Goal: Find specific page/section: Find specific page/section

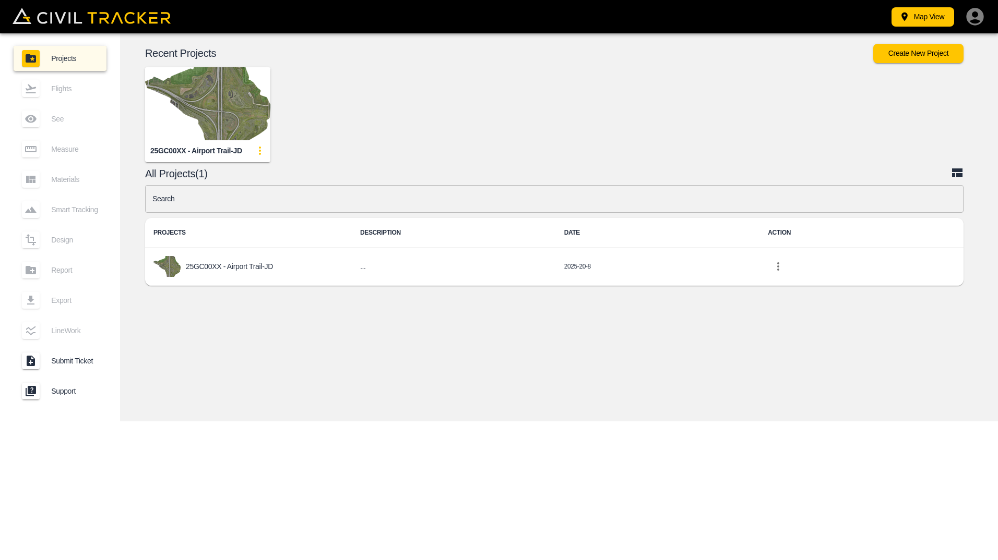
click at [221, 125] on img "button" at bounding box center [207, 103] width 125 height 73
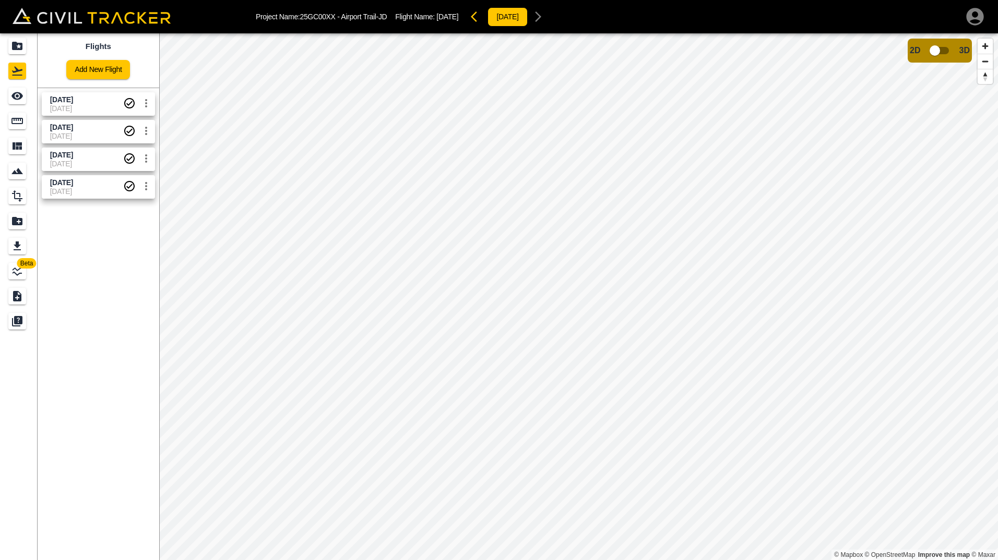
click at [78, 105] on span "[DATE]" at bounding box center [86, 108] width 73 height 8
click at [111, 255] on div "Beta Flights Add New Flight [DATE] [DATE] [DATE] [DATE] [DATE] [DATE] [DATE] [D…" at bounding box center [499, 296] width 998 height 527
click at [18, 196] on icon "Design" at bounding box center [17, 196] width 13 height 13
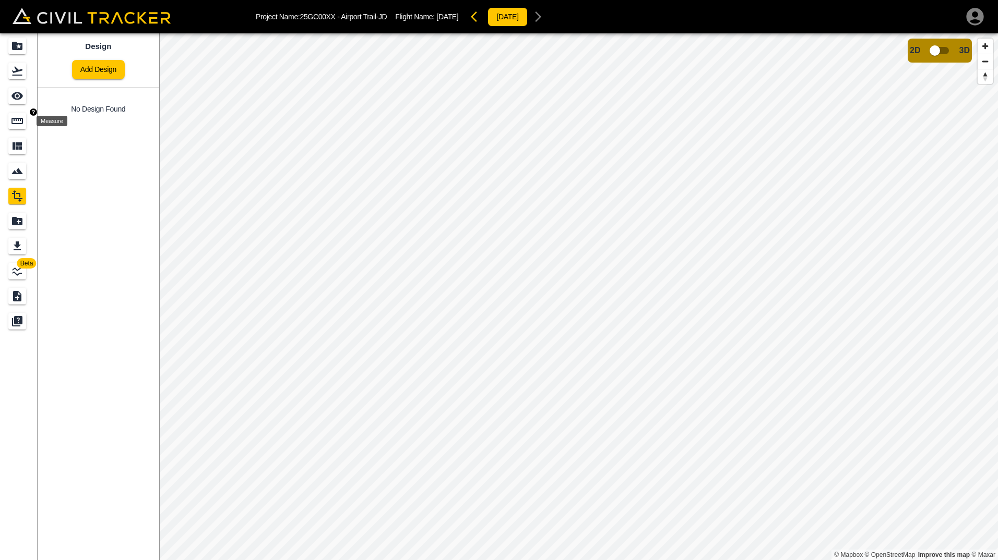
click at [14, 124] on icon "Measure" at bounding box center [16, 121] width 11 height 6
click at [935, 45] on input "checkbox" at bounding box center [934, 51] width 59 height 20
